Goal: Task Accomplishment & Management: Manage account settings

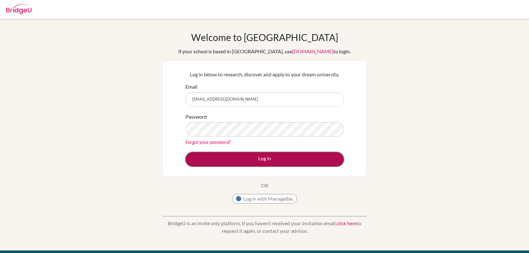
click at [254, 161] on button "Log in" at bounding box center [265, 159] width 158 height 14
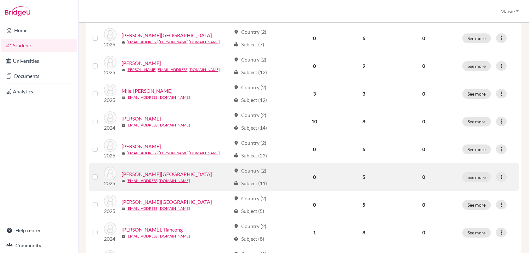
scroll to position [158, 0]
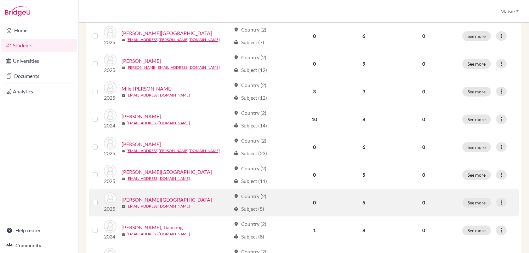
click at [134, 201] on link "[PERSON_NAME][GEOGRAPHIC_DATA]" at bounding box center [167, 200] width 90 height 8
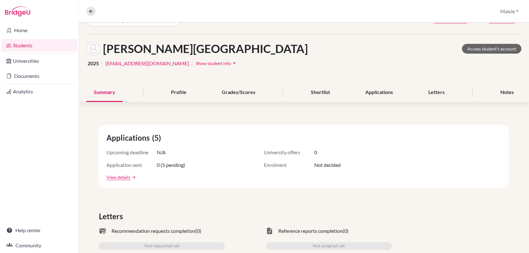
scroll to position [32, 0]
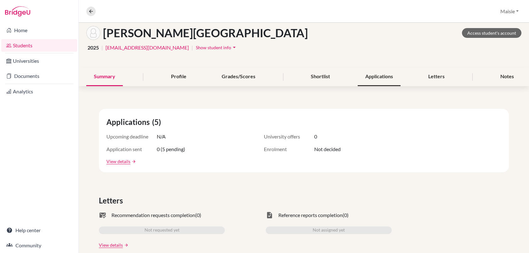
click at [375, 74] on div "Applications" at bounding box center [379, 76] width 43 height 19
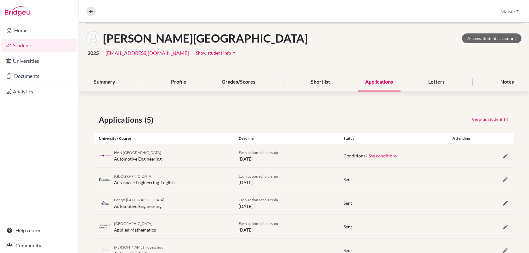
scroll to position [51, 0]
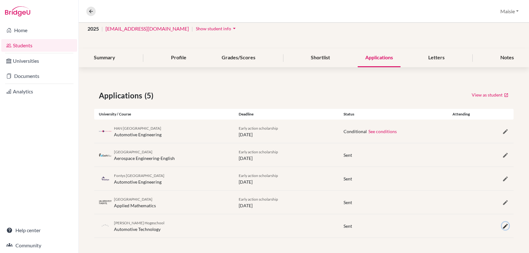
click at [504, 227] on icon "button" at bounding box center [506, 226] width 6 height 6
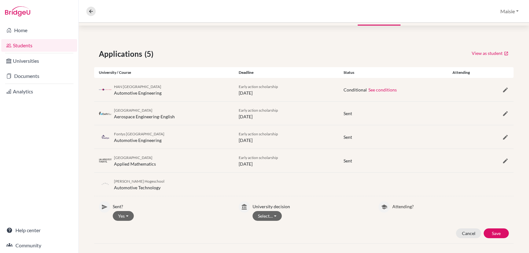
scroll to position [94, 0]
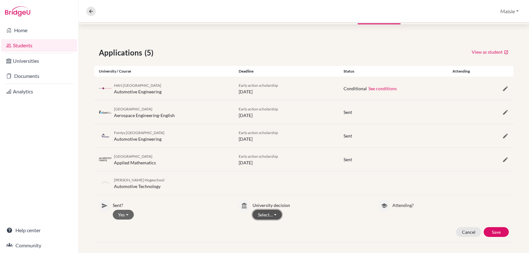
click at [264, 214] on button "Select…" at bounding box center [267, 215] width 29 height 10
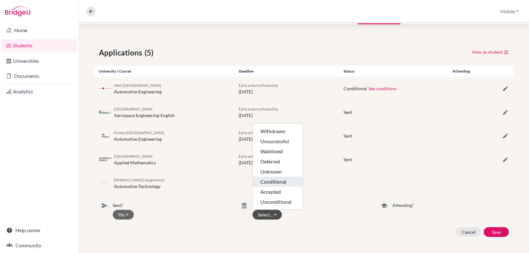
click at [269, 180] on button "Conditional" at bounding box center [278, 181] width 50 height 10
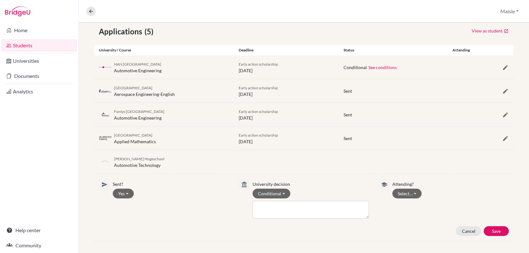
scroll to position [118, 0]
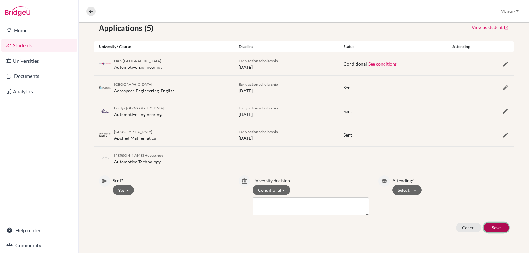
click at [492, 227] on button "Save" at bounding box center [496, 227] width 25 height 10
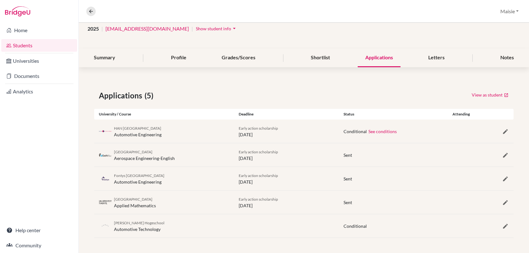
scroll to position [51, 0]
click at [505, 203] on icon "button" at bounding box center [506, 202] width 6 height 6
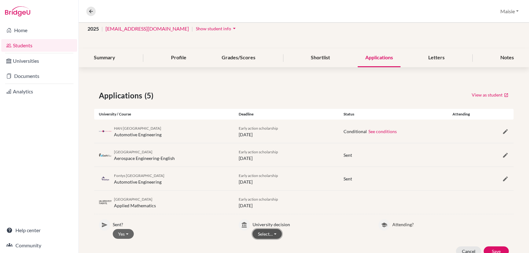
click at [271, 233] on button "Select…" at bounding box center [267, 234] width 29 height 10
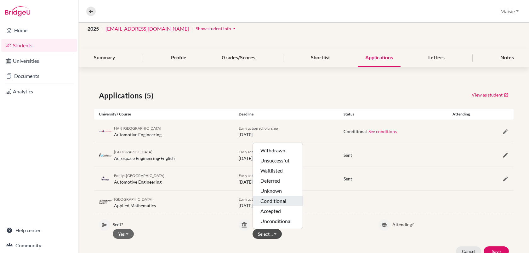
click at [269, 203] on button "Conditional" at bounding box center [278, 201] width 50 height 10
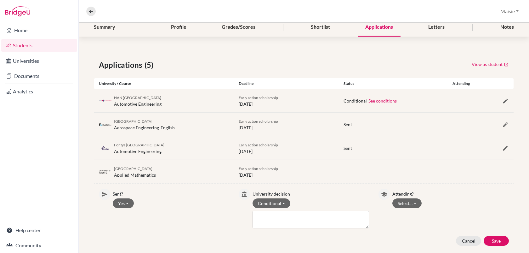
scroll to position [83, 0]
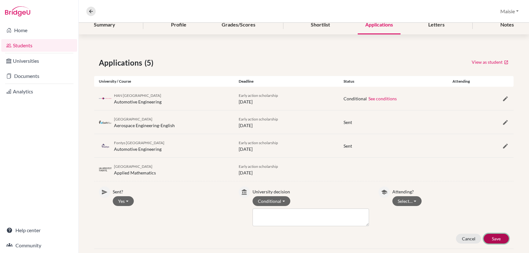
click at [494, 239] on button "Save" at bounding box center [496, 238] width 25 height 10
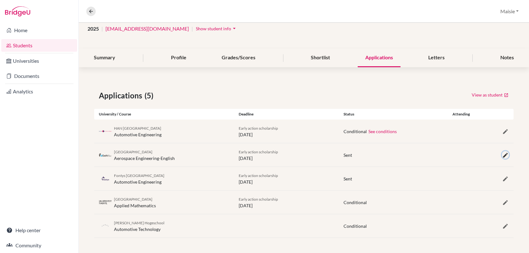
click at [503, 156] on icon "button" at bounding box center [506, 155] width 6 height 6
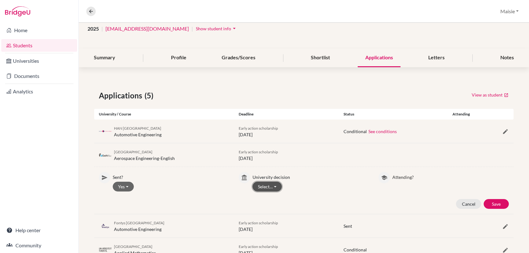
click at [270, 188] on button "Select…" at bounding box center [267, 186] width 29 height 10
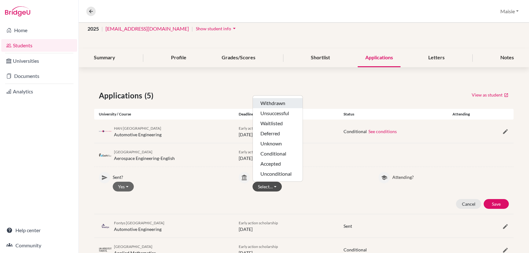
click at [277, 103] on button "Withdrawn" at bounding box center [278, 103] width 50 height 10
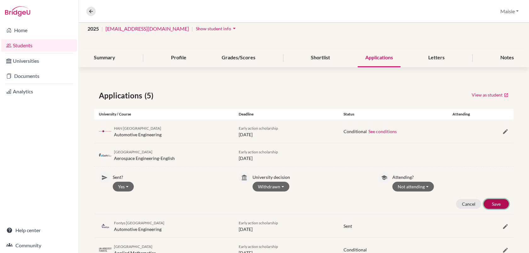
click at [499, 203] on button "Save" at bounding box center [496, 204] width 25 height 10
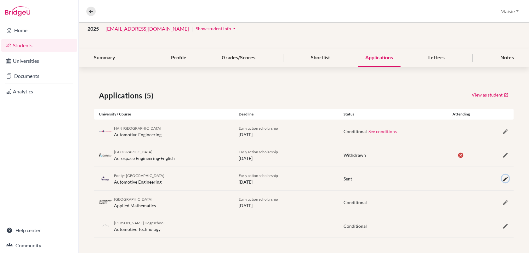
click at [503, 178] on icon "button" at bounding box center [506, 178] width 6 height 6
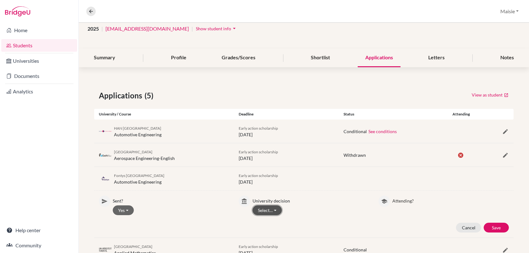
click at [273, 211] on button "Select…" at bounding box center [267, 210] width 29 height 10
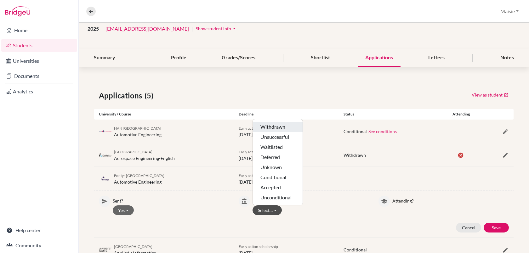
click at [279, 128] on button "Withdrawn" at bounding box center [278, 127] width 50 height 10
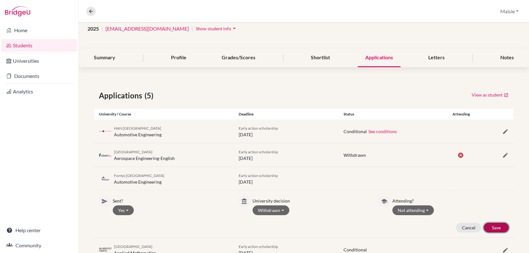
click at [503, 227] on button "Save" at bounding box center [496, 227] width 25 height 10
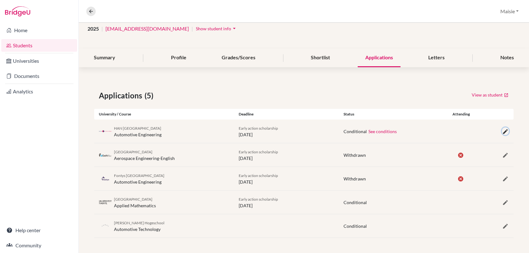
click at [505, 134] on icon "button" at bounding box center [506, 131] width 6 height 6
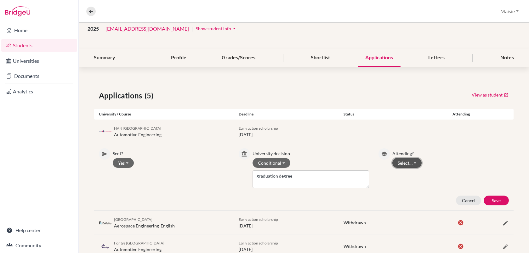
click at [408, 167] on button "Select…" at bounding box center [407, 163] width 29 height 10
click at [412, 186] on button "Not attending" at bounding box center [418, 186] width 50 height 10
click at [494, 197] on button "Save" at bounding box center [496, 200] width 25 height 10
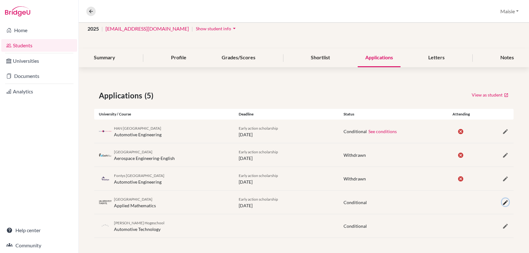
click at [503, 203] on icon "button" at bounding box center [506, 202] width 6 height 6
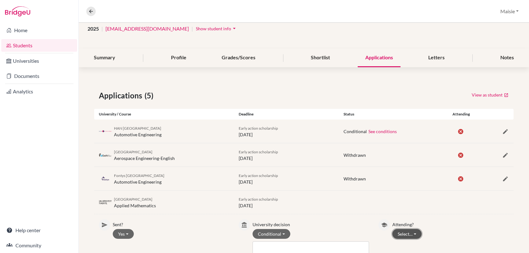
click at [405, 230] on button "Select…" at bounding box center [407, 234] width 29 height 10
click at [406, 219] on button "Not attending" at bounding box center [418, 221] width 50 height 10
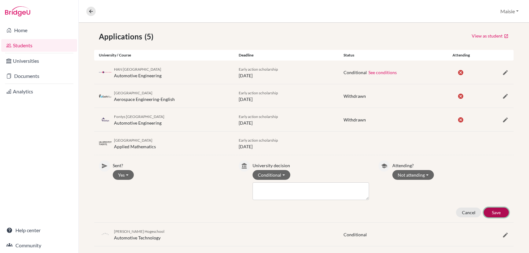
click at [495, 210] on button "Save" at bounding box center [496, 212] width 25 height 10
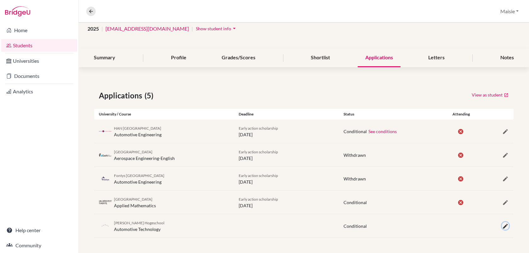
click at [503, 225] on icon "button" at bounding box center [506, 226] width 6 height 6
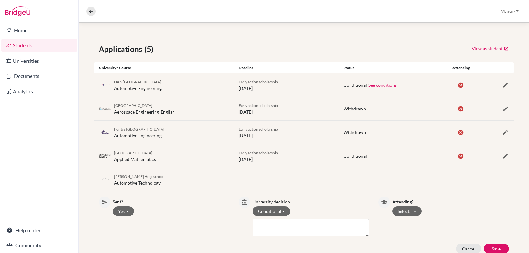
scroll to position [98, 0]
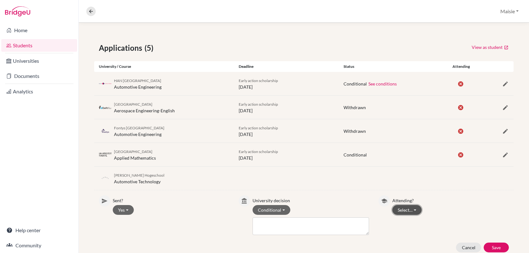
click at [402, 209] on button "Select…" at bounding box center [407, 210] width 29 height 10
click at [408, 233] on button "Not attending" at bounding box center [418, 233] width 50 height 10
click at [499, 245] on button "Save" at bounding box center [496, 247] width 25 height 10
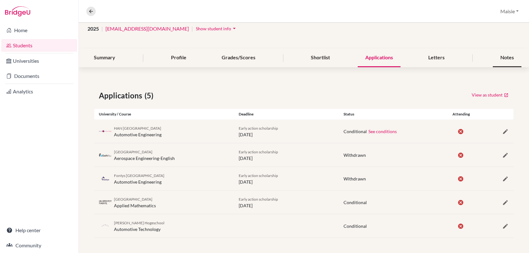
click at [500, 59] on div "Notes" at bounding box center [507, 58] width 29 height 19
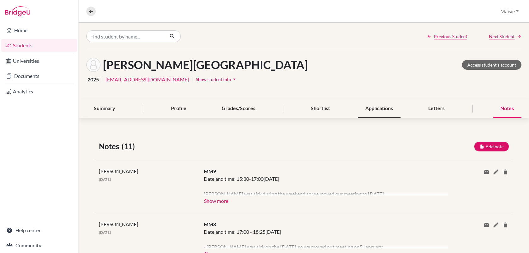
click at [384, 110] on div "Applications" at bounding box center [379, 108] width 43 height 19
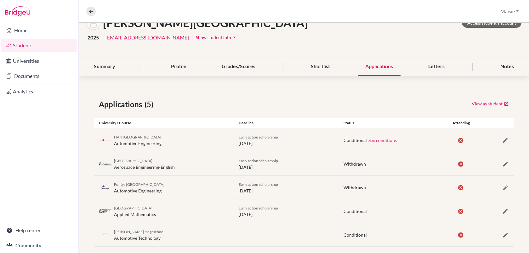
scroll to position [42, 0]
drag, startPoint x: 164, startPoint y: 144, endPoint x: 113, endPoint y: 139, distance: 51.4
click at [113, 139] on div "HAN University of Applied Sciences Automotive Engineering" at bounding box center [164, 140] width 140 height 13
copy div "HAN University of Applied Sciences Automotive Engineering"
drag, startPoint x: 181, startPoint y: 168, endPoint x: 109, endPoint y: 162, distance: 71.8
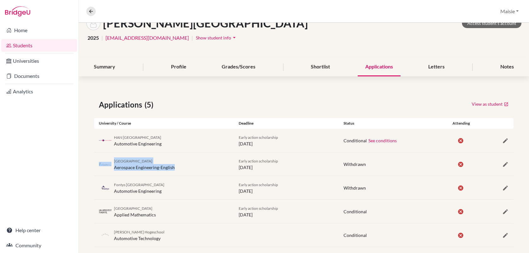
click at [109, 162] on div "Delft University of Technology Aerospace Engineering-English" at bounding box center [164, 163] width 140 height 13
copy div "Delft University of Technology Aerospace Engineering-English"
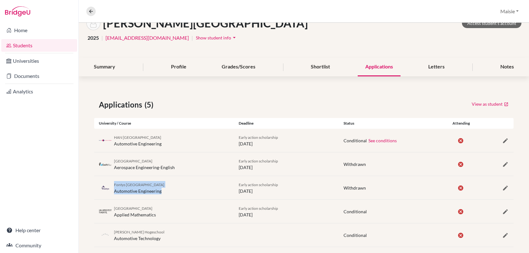
drag, startPoint x: 164, startPoint y: 192, endPoint x: 113, endPoint y: 185, distance: 52.2
click at [113, 185] on div "Fontys University of Applied Sciences Automotive Engineering" at bounding box center [164, 187] width 140 height 13
copy div "Fontys University of Applied Sciences Automotive Engineering"
drag, startPoint x: 160, startPoint y: 213, endPoint x: 115, endPoint y: 209, distance: 45.6
click at [115, 209] on div "University of Twente Applied Mathematics" at bounding box center [164, 210] width 140 height 13
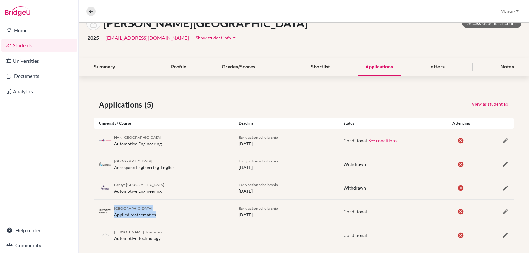
copy div "University of Twente Applied Mathematics"
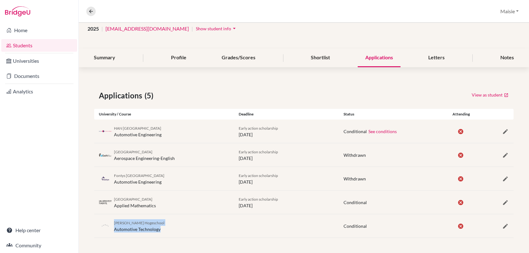
drag, startPoint x: 162, startPoint y: 231, endPoint x: 115, endPoint y: 223, distance: 47.9
click at [115, 223] on div "Thomas More Hogeschool Automotive Technology" at bounding box center [164, 225] width 140 height 13
copy div "Thomas More Hogeschool Automotive Technology"
click at [507, 203] on icon "button" at bounding box center [506, 202] width 6 height 6
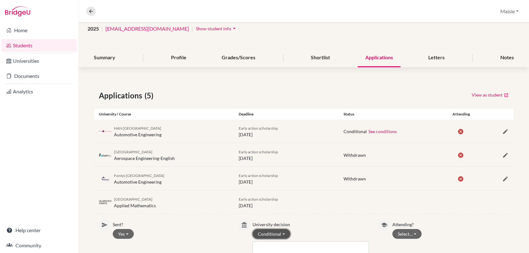
click at [281, 236] on button "Conditional" at bounding box center [272, 234] width 38 height 10
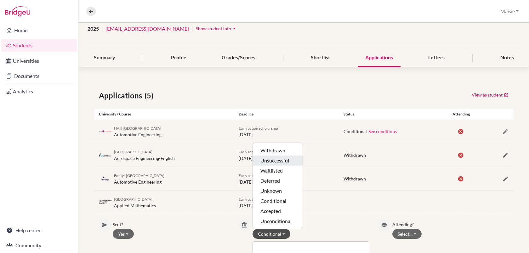
click at [273, 162] on button "Unsuccessful" at bounding box center [278, 160] width 50 height 10
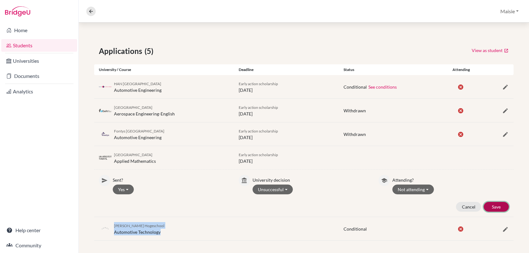
click at [501, 205] on button "Save" at bounding box center [496, 207] width 25 height 10
